Goal: Information Seeking & Learning: Learn about a topic

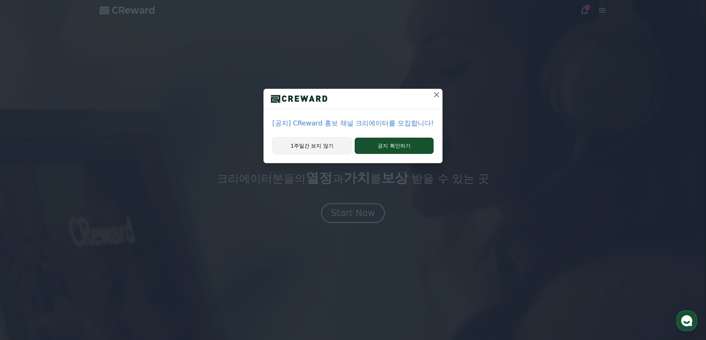
click at [322, 140] on button "1주일간 보지 않기" at bounding box center [311, 145] width 79 height 17
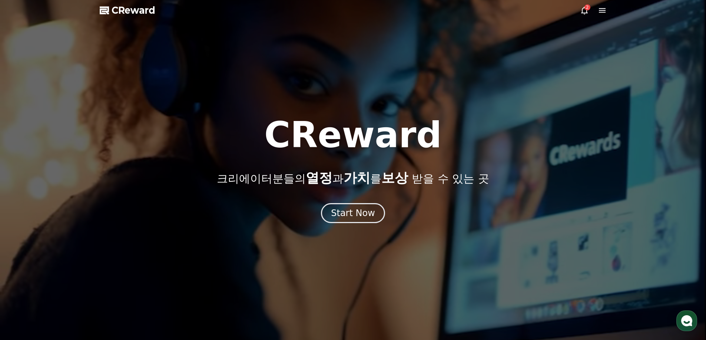
click at [582, 5] on div at bounding box center [353, 170] width 706 height 340
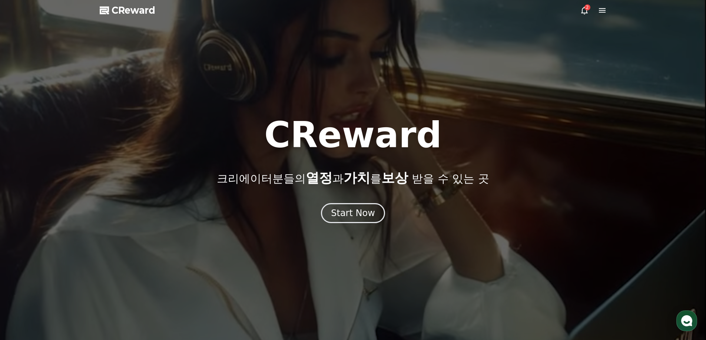
click at [589, 9] on div "2" at bounding box center [587, 7] width 6 height 6
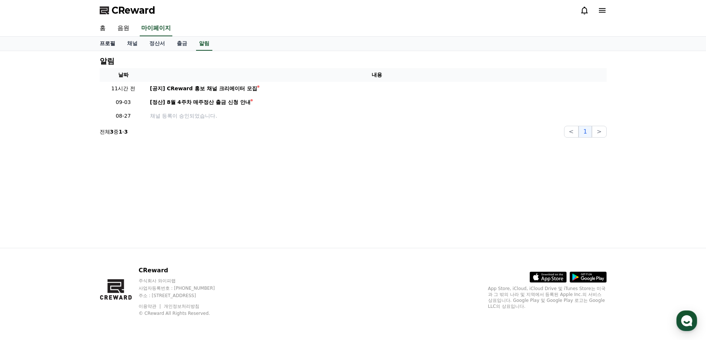
click at [113, 44] on link "프로필" at bounding box center [107, 44] width 27 height 14
select select "**********"
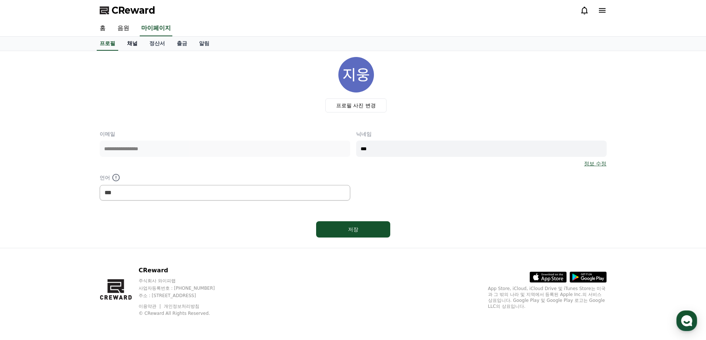
click at [133, 45] on link "채널" at bounding box center [132, 44] width 22 height 14
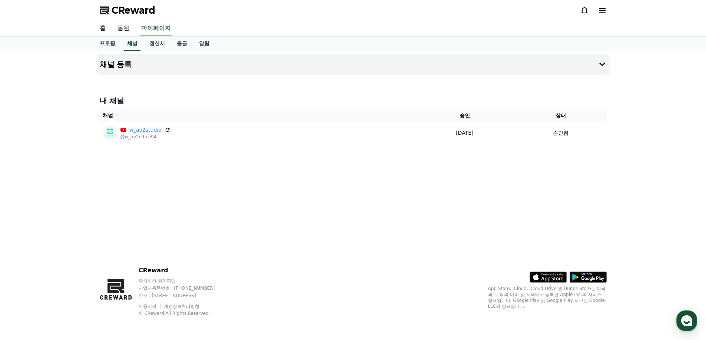
click at [124, 29] on link "음원" at bounding box center [123, 29] width 24 height 16
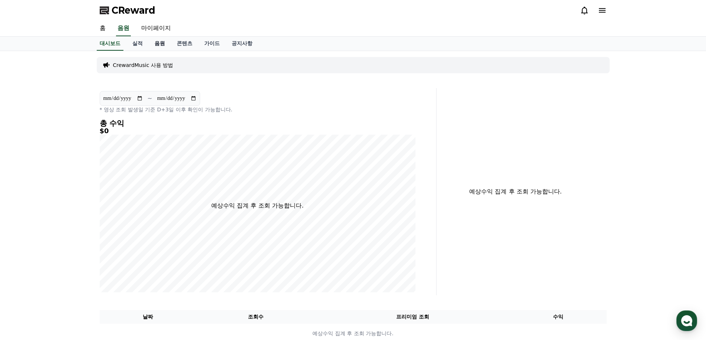
click at [166, 43] on link "음원" at bounding box center [160, 44] width 22 height 14
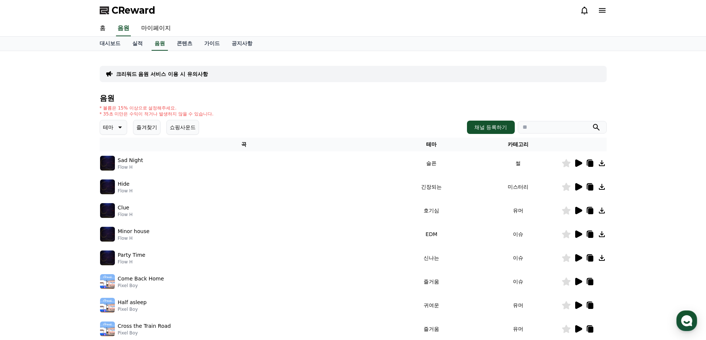
scroll to position [74, 0]
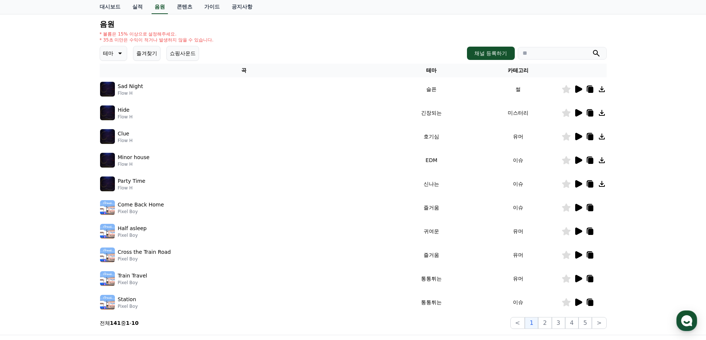
click at [582, 137] on icon at bounding box center [577, 136] width 9 height 9
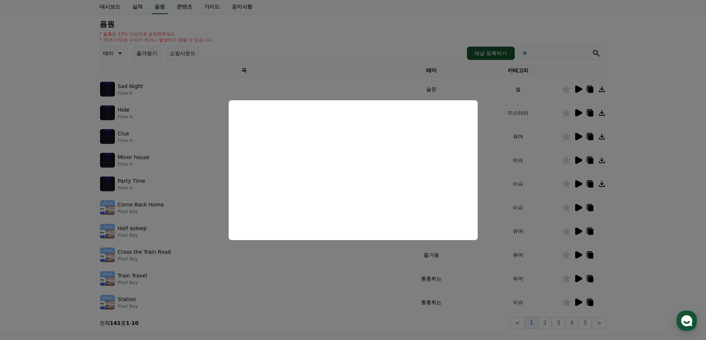
click at [60, 188] on button "close modal" at bounding box center [353, 170] width 706 height 340
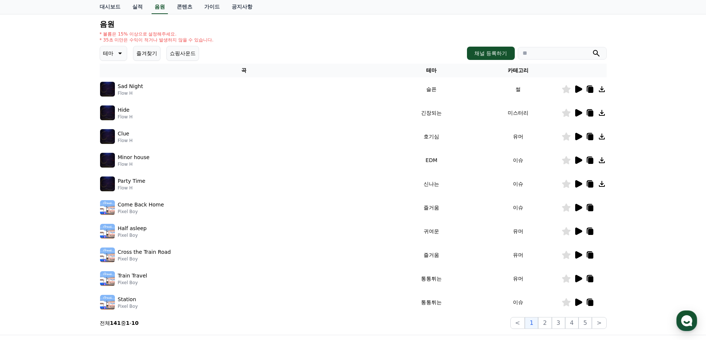
scroll to position [148, 0]
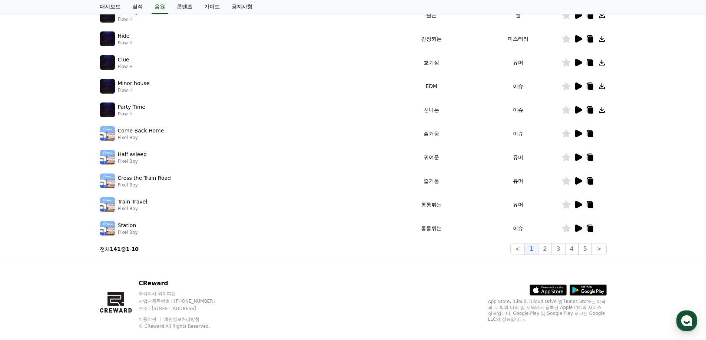
click at [577, 157] on icon at bounding box center [578, 157] width 7 height 7
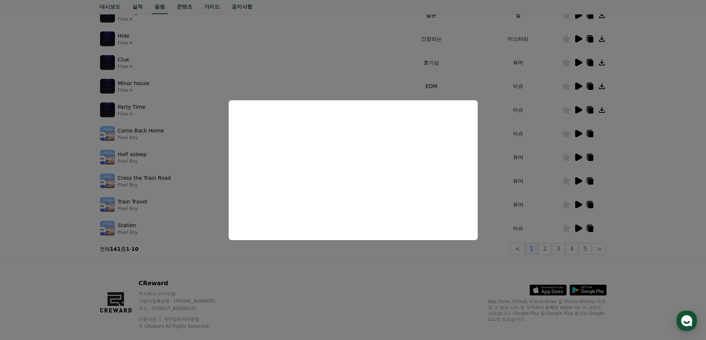
click at [346, 292] on button "close modal" at bounding box center [353, 170] width 706 height 340
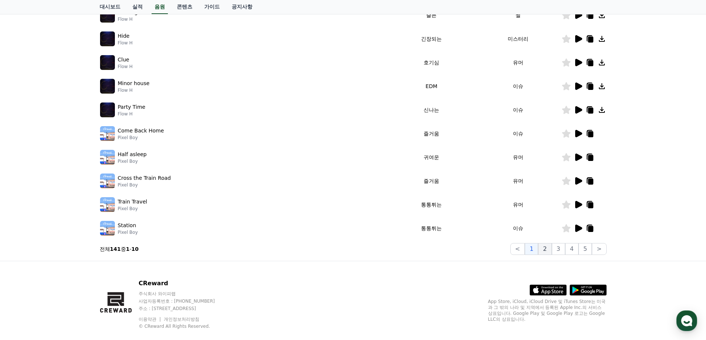
click at [547, 249] on button "2" at bounding box center [544, 249] width 13 height 12
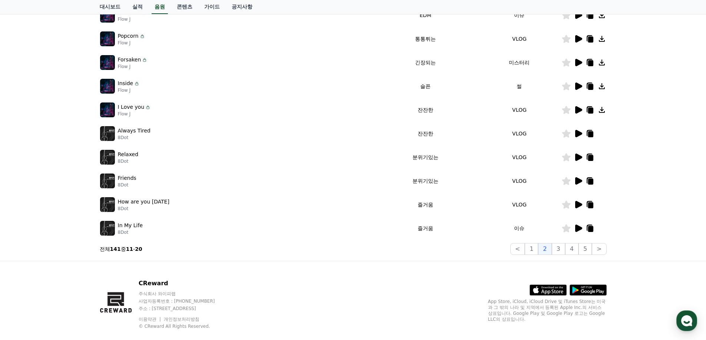
click at [575, 155] on icon at bounding box center [578, 157] width 7 height 7
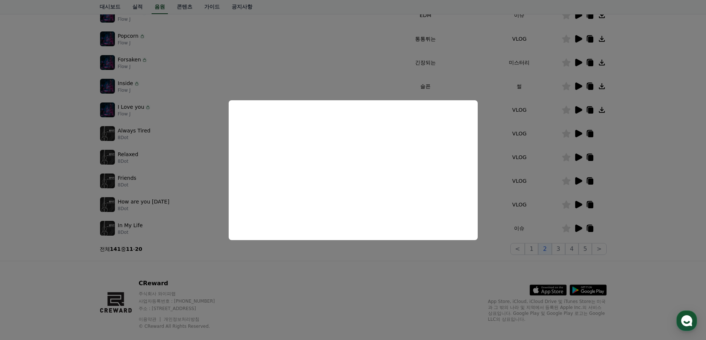
click at [316, 288] on button "close modal" at bounding box center [353, 170] width 706 height 340
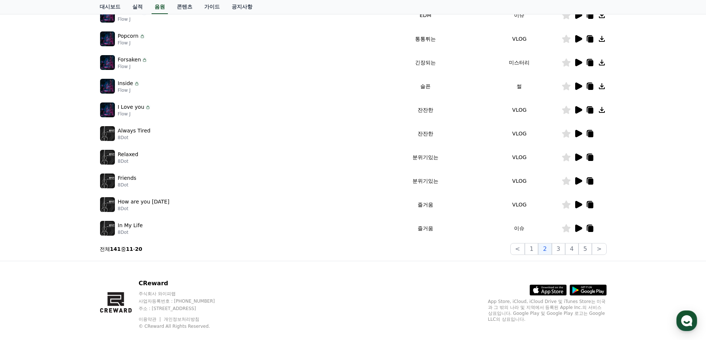
click at [591, 133] on icon at bounding box center [589, 134] width 5 height 6
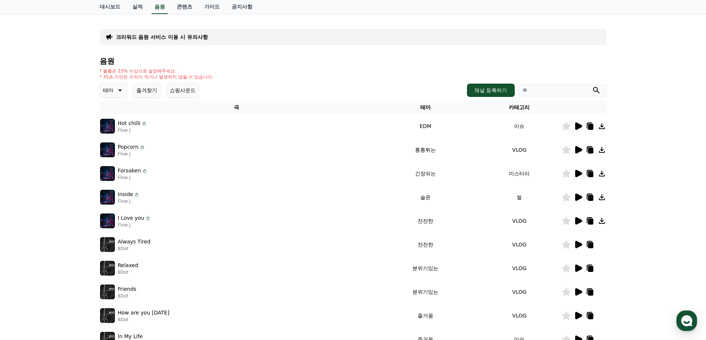
scroll to position [74, 0]
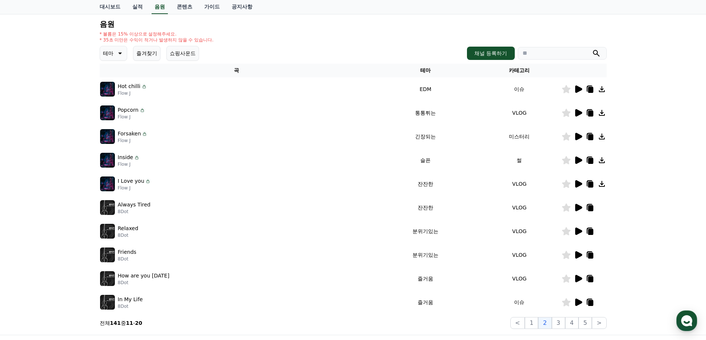
click at [601, 183] on icon at bounding box center [601, 184] width 9 height 9
click at [577, 183] on icon at bounding box center [578, 183] width 7 height 7
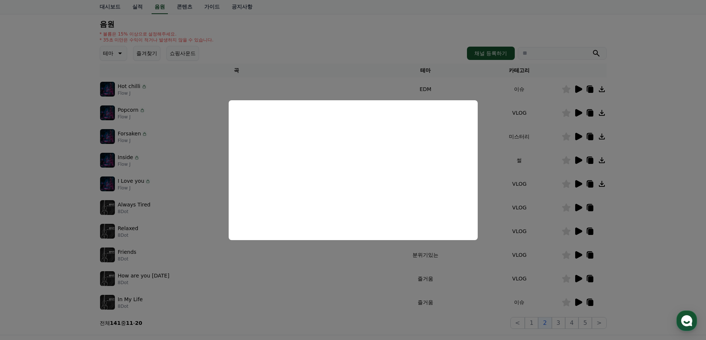
click at [650, 137] on button "close modal" at bounding box center [353, 170] width 706 height 340
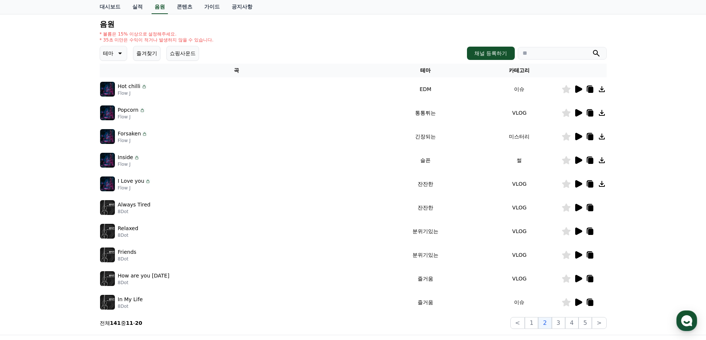
click at [576, 159] on icon at bounding box center [578, 160] width 7 height 7
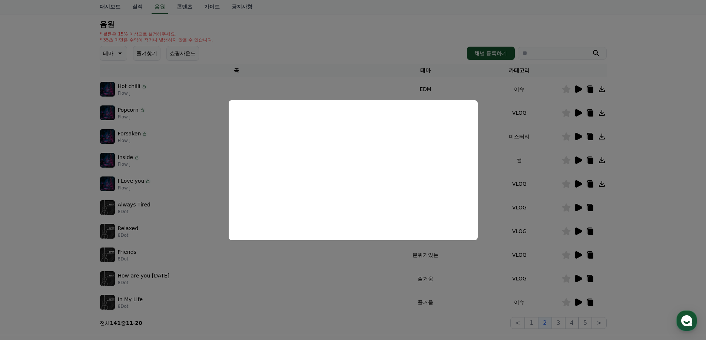
click at [653, 169] on button "close modal" at bounding box center [353, 170] width 706 height 340
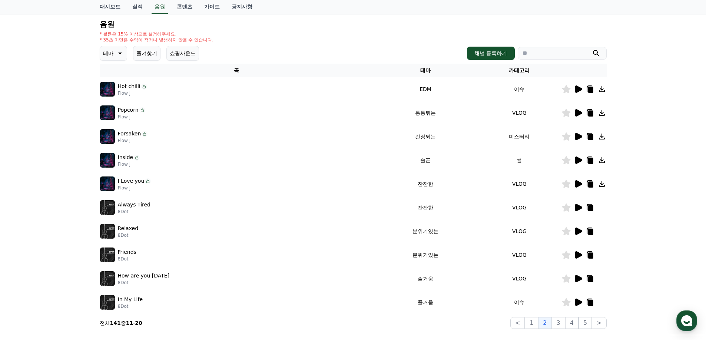
click at [578, 161] on icon at bounding box center [578, 160] width 7 height 7
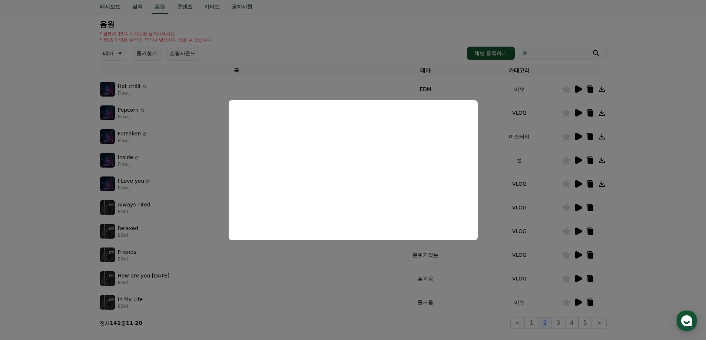
drag, startPoint x: 667, startPoint y: 163, endPoint x: 656, endPoint y: 164, distance: 10.5
click at [663, 164] on button "close modal" at bounding box center [353, 170] width 706 height 340
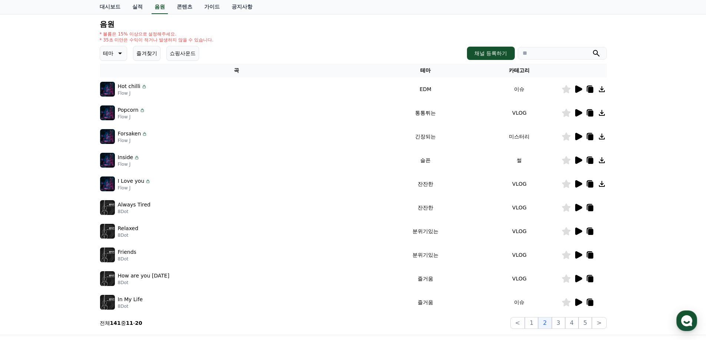
click at [580, 89] on icon at bounding box center [578, 89] width 7 height 7
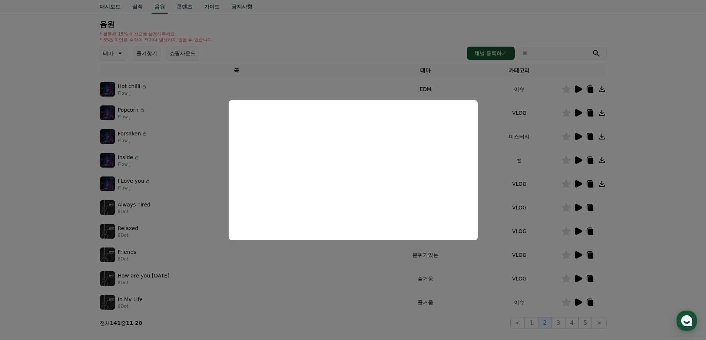
click at [657, 163] on button "close modal" at bounding box center [353, 170] width 706 height 340
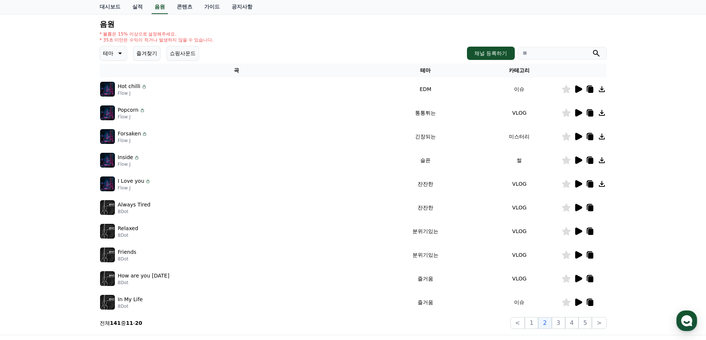
click at [602, 90] on icon at bounding box center [602, 89] width 6 height 6
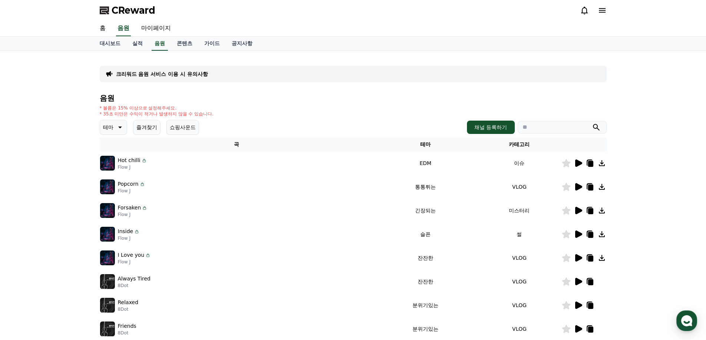
click at [179, 75] on p "크리워드 음원 서비스 이용 시 유의사항" at bounding box center [162, 73] width 92 height 7
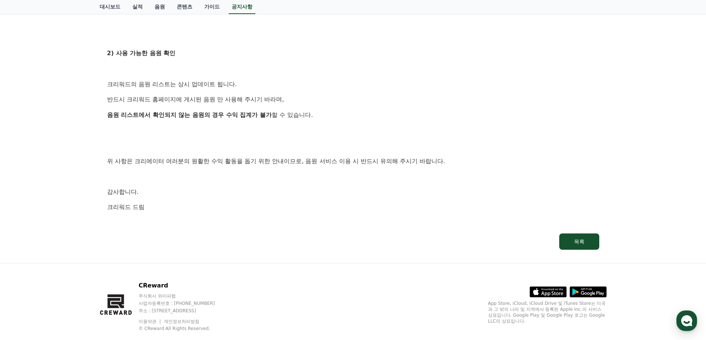
scroll to position [296, 0]
